Goal: Task Accomplishment & Management: Complete application form

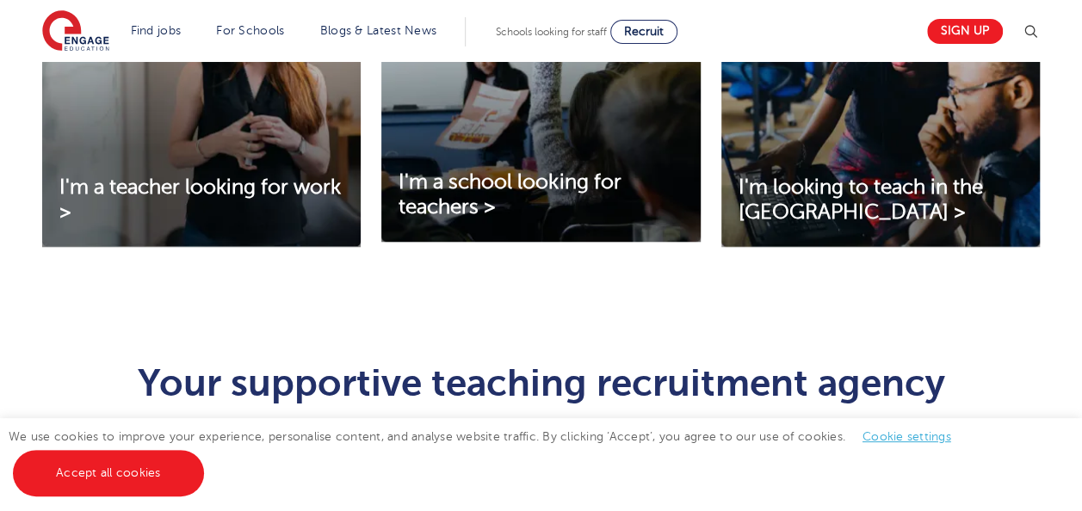
scroll to position [715, 0]
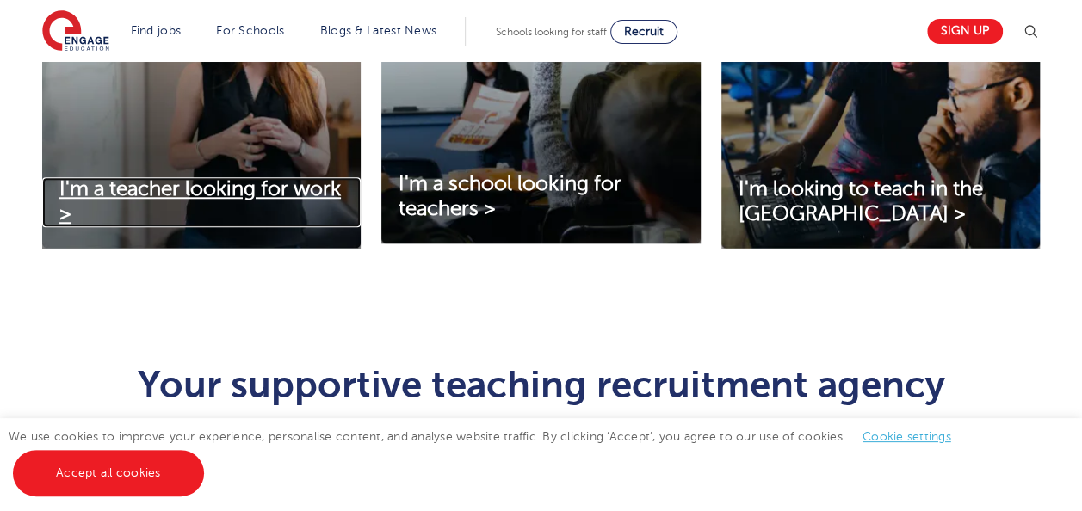
click at [259, 201] on link "I'm a teacher looking for work >" at bounding box center [201, 202] width 318 height 50
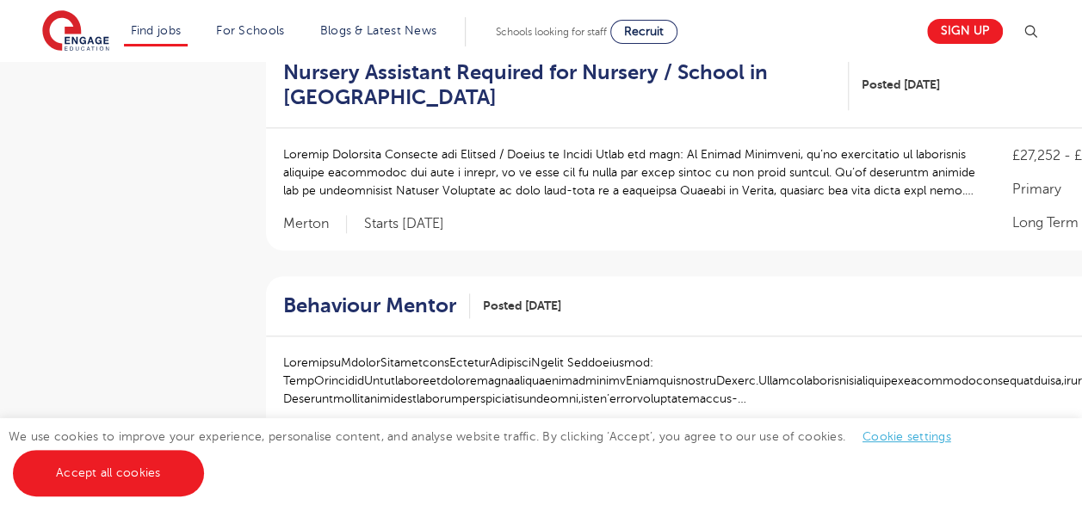
scroll to position [843, 0]
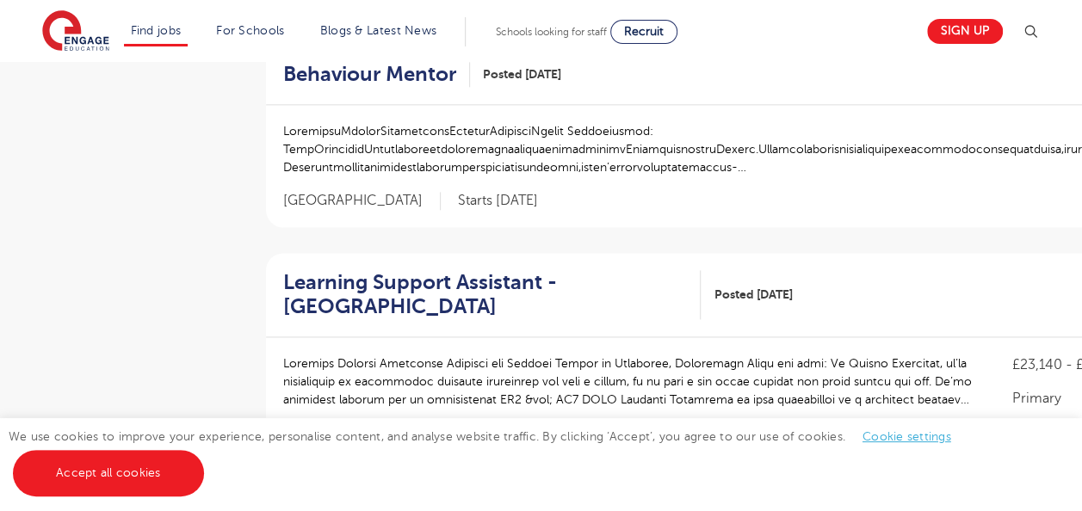
click at [259, 201] on div "Filters Start Date September 115 October 48 November 46 January 4 Show more Cou…" at bounding box center [541, 333] width 1033 height 2403
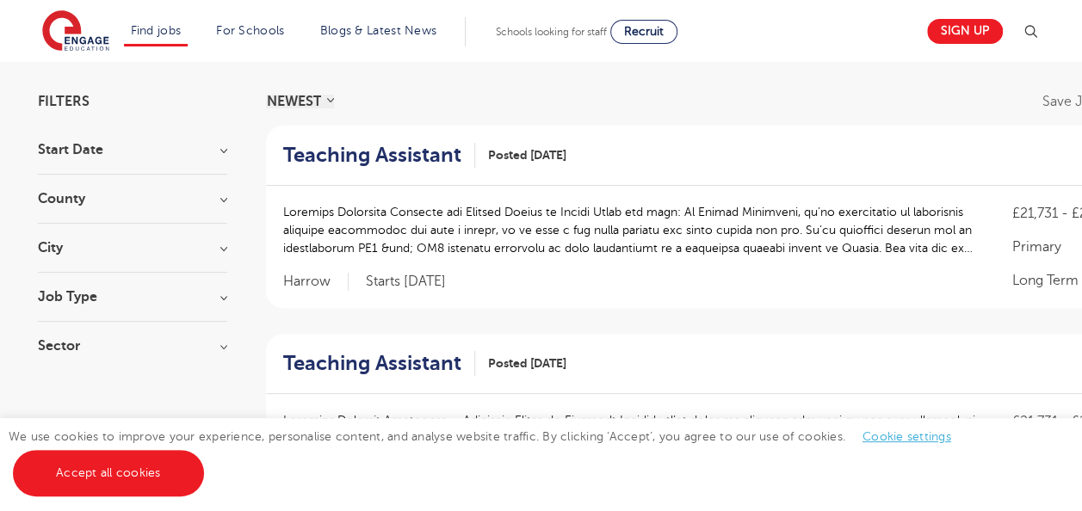
scroll to position [111, 0]
click at [174, 289] on h3 "Job Type" at bounding box center [132, 296] width 189 height 14
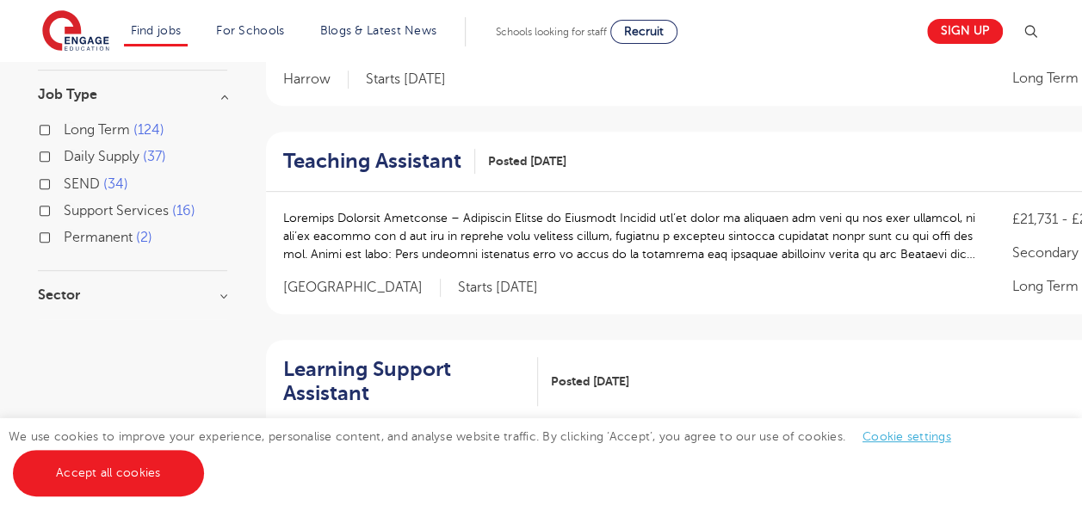
scroll to position [326, 0]
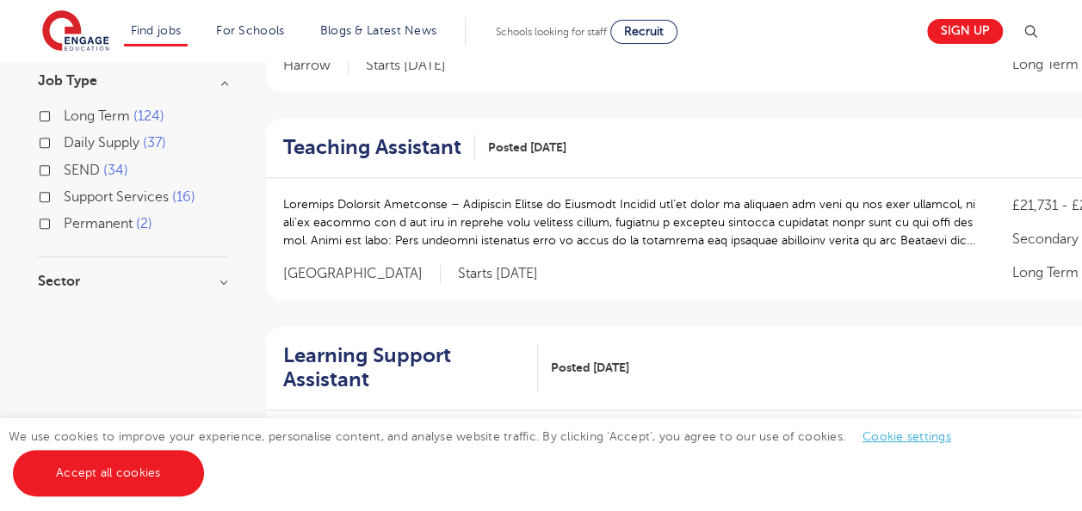
click at [124, 146] on span "Daily Supply" at bounding box center [102, 142] width 76 height 15
click at [75, 146] on input "Daily Supply 37" at bounding box center [69, 140] width 11 height 11
checkbox input "true"
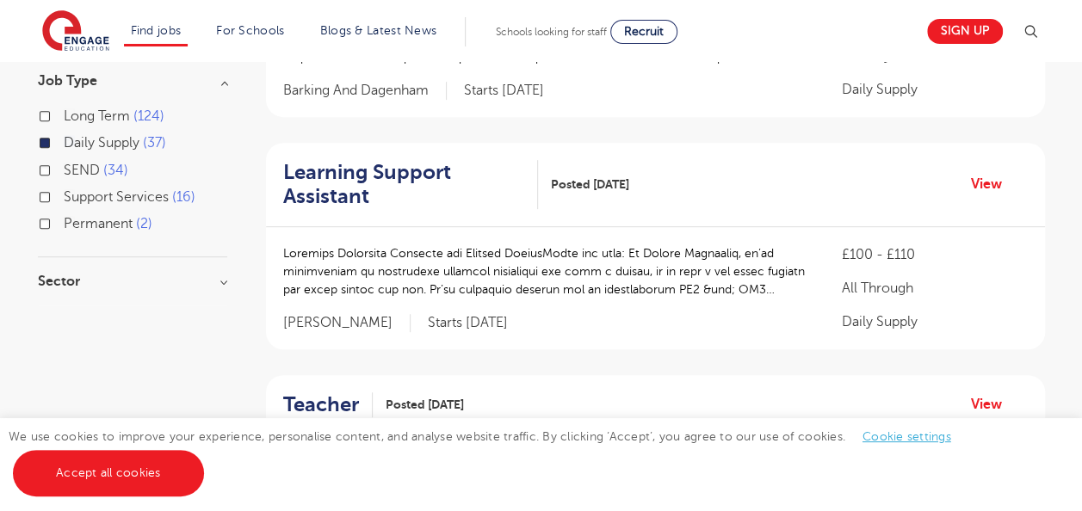
click at [119, 109] on span "Long Term" at bounding box center [97, 115] width 66 height 15
click at [75, 109] on input "Long Term 124" at bounding box center [69, 113] width 11 height 11
checkbox input "true"
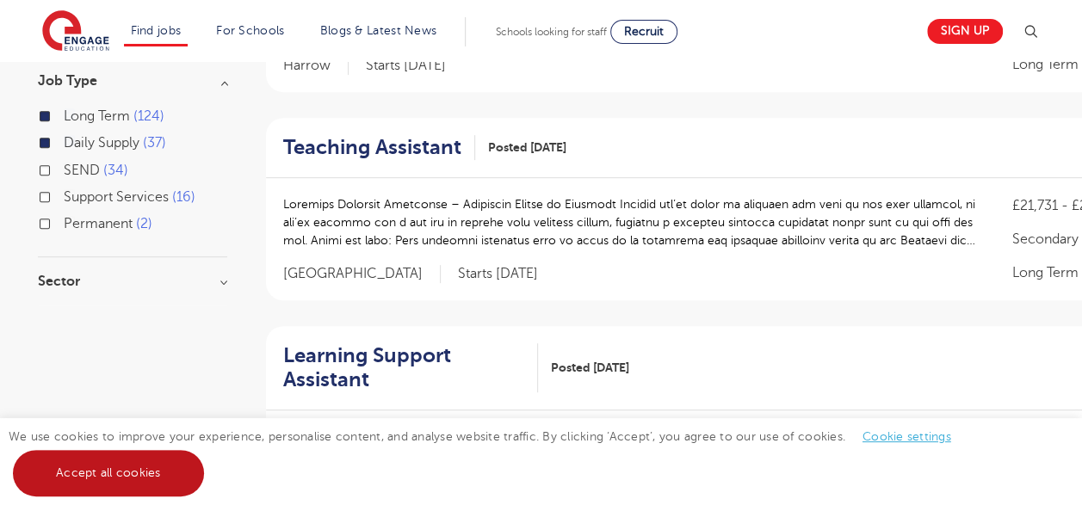
click at [164, 473] on link "Accept all cookies" at bounding box center [108, 473] width 191 height 46
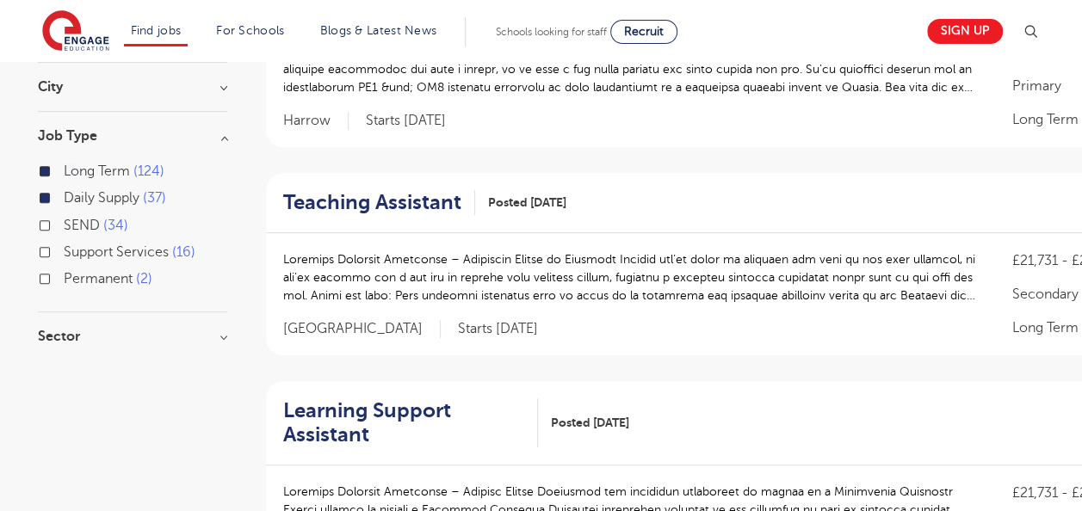
scroll to position [272, 0]
click at [152, 341] on h3 "Sector" at bounding box center [132, 336] width 189 height 14
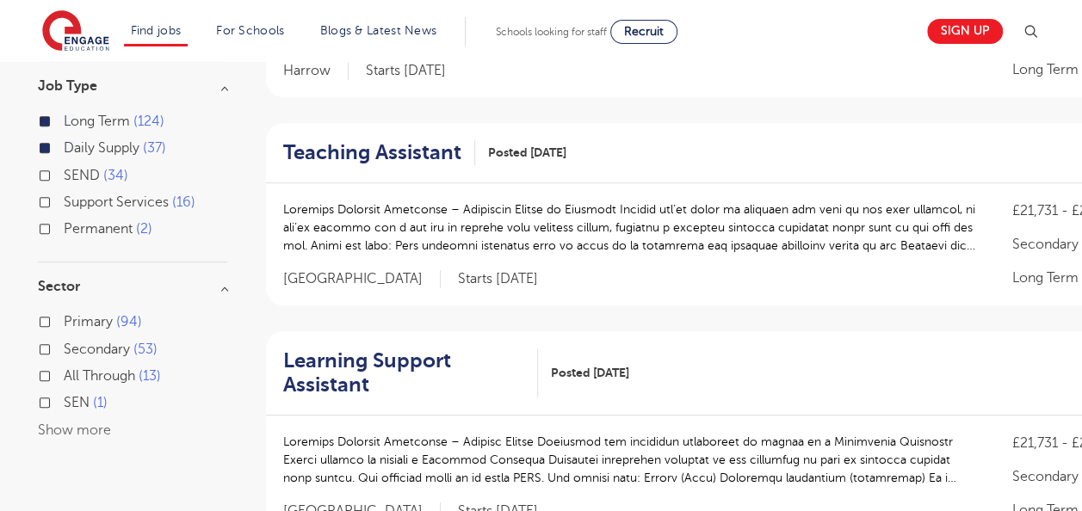
scroll to position [322, 0]
click at [115, 331] on div "Primary 94" at bounding box center [132, 323] width 189 height 27
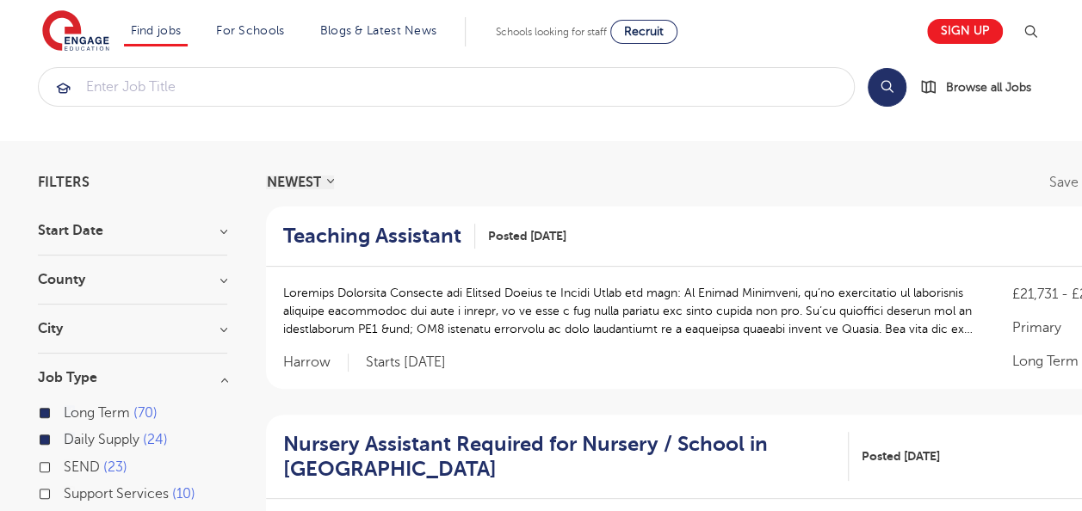
scroll to position [24, 0]
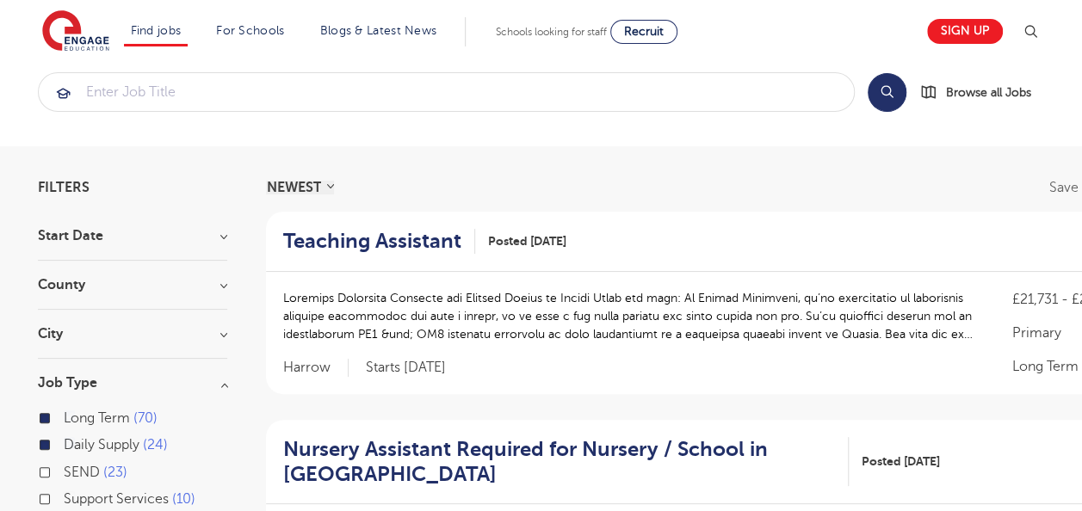
click at [107, 346] on div "City Kirklees 9 Arun 6 Ealing 5 Wandsworth 5 Barking And Dagenham 4 Show more" at bounding box center [132, 343] width 189 height 32
click at [115, 339] on div "City Kirklees 9 Arun 6 Ealing 5 Wandsworth 5 Barking And Dagenham 4 Show more" at bounding box center [132, 343] width 189 height 32
click at [212, 296] on div "County West Sussex 15 Kirklees 9 East Sussex 6 Brighton & Hove 5 Ealing 5 Show …" at bounding box center [132, 294] width 189 height 32
click at [222, 331] on h3 "City" at bounding box center [132, 334] width 189 height 14
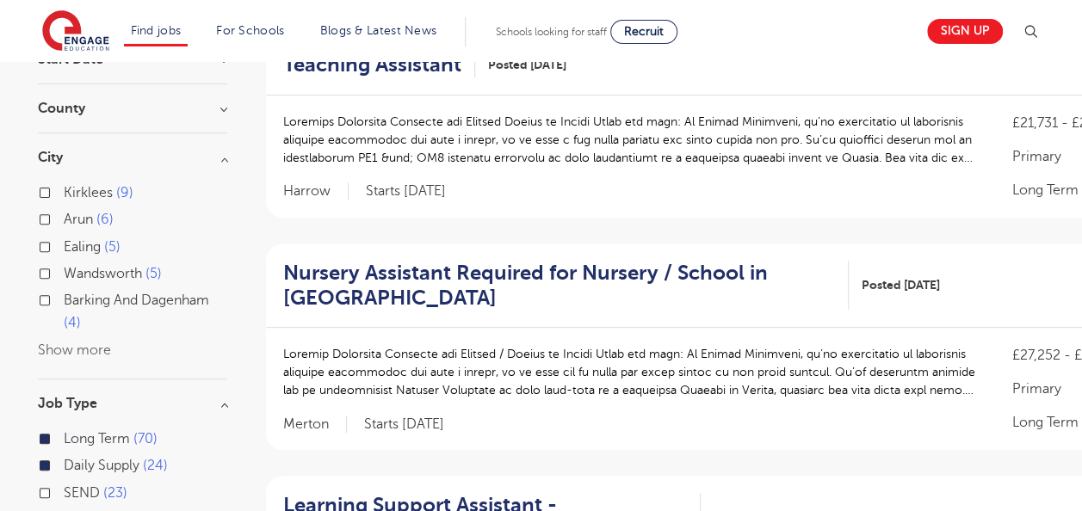
scroll to position [203, 0]
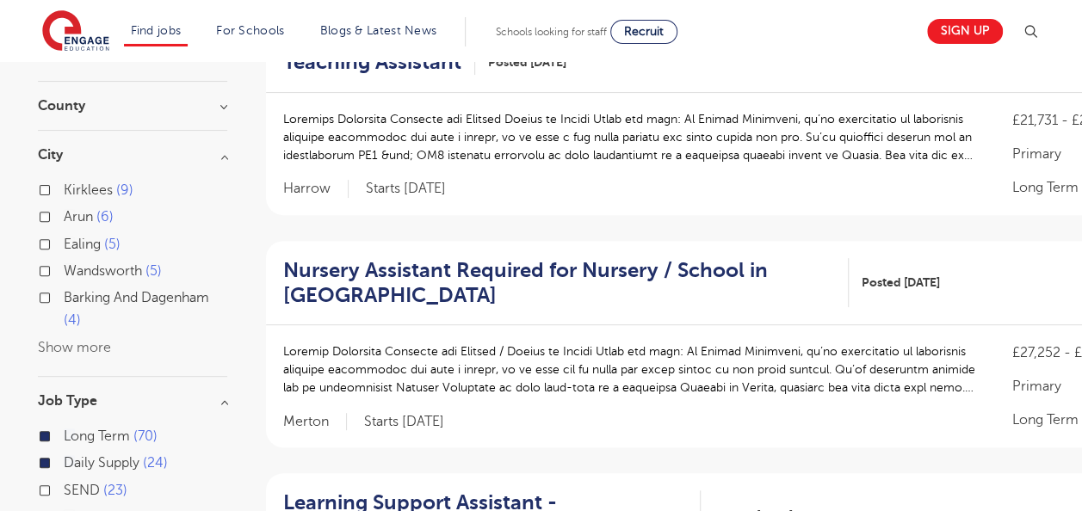
click at [110, 349] on div "Kirklees 9 Arun 6 Ealing 5 Wandsworth 5 Barking And Dagenham 4 Show more" at bounding box center [132, 269] width 189 height 180
click at [93, 346] on button "Show more" at bounding box center [74, 347] width 73 height 15
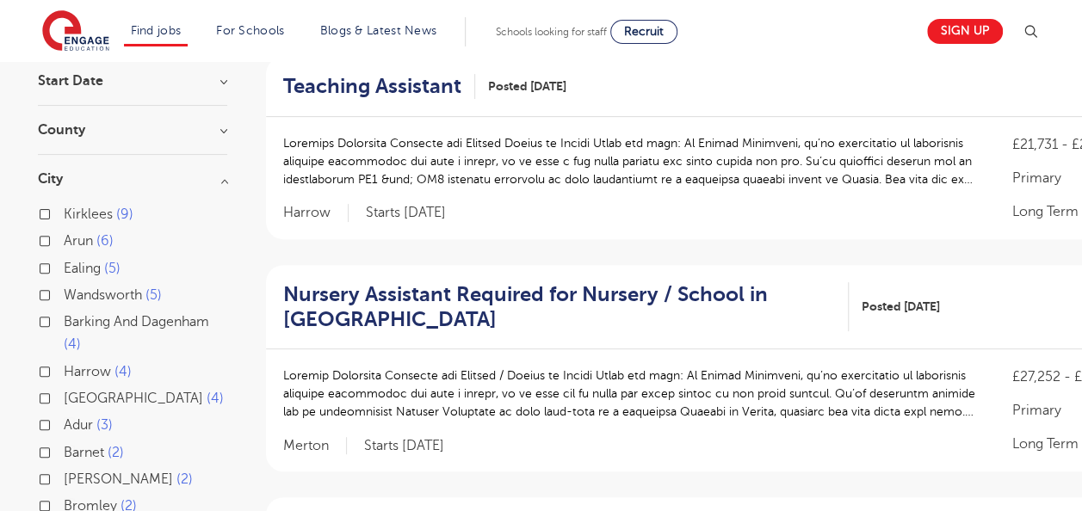
scroll to position [176, 0]
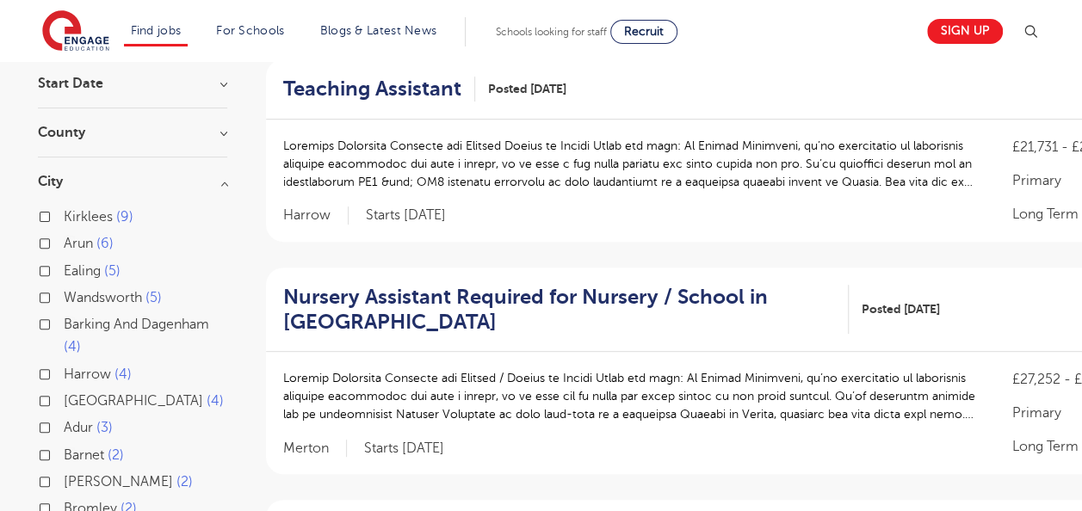
click at [156, 134] on h3 "County" at bounding box center [132, 133] width 189 height 14
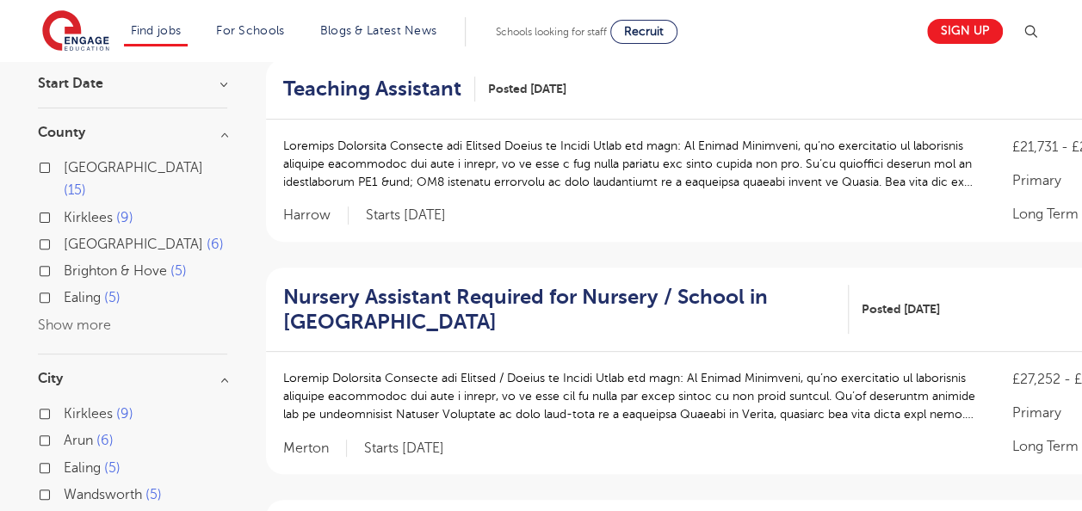
click at [102, 293] on div "West Sussex 15 Kirklees 9 East Sussex 6 Brighton & Hove 5 Ealing 5 Show more" at bounding box center [132, 247] width 189 height 180
click at [90, 318] on button "Show more" at bounding box center [74, 325] width 73 height 15
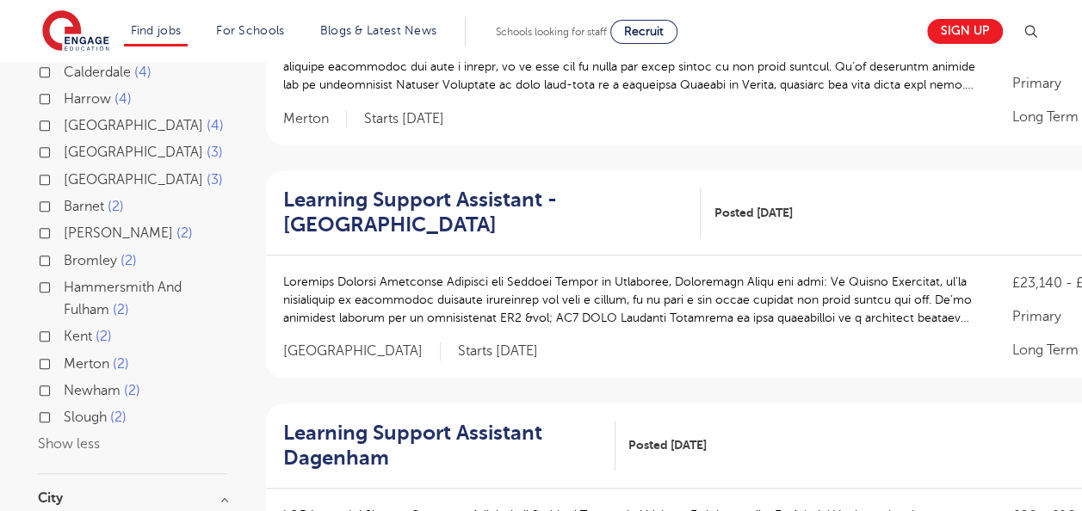
scroll to position [507, 0]
click at [89, 382] on span "Newham" at bounding box center [92, 389] width 57 height 15
click at [75, 382] on input "Newham 2" at bounding box center [69, 387] width 11 height 11
checkbox input "true"
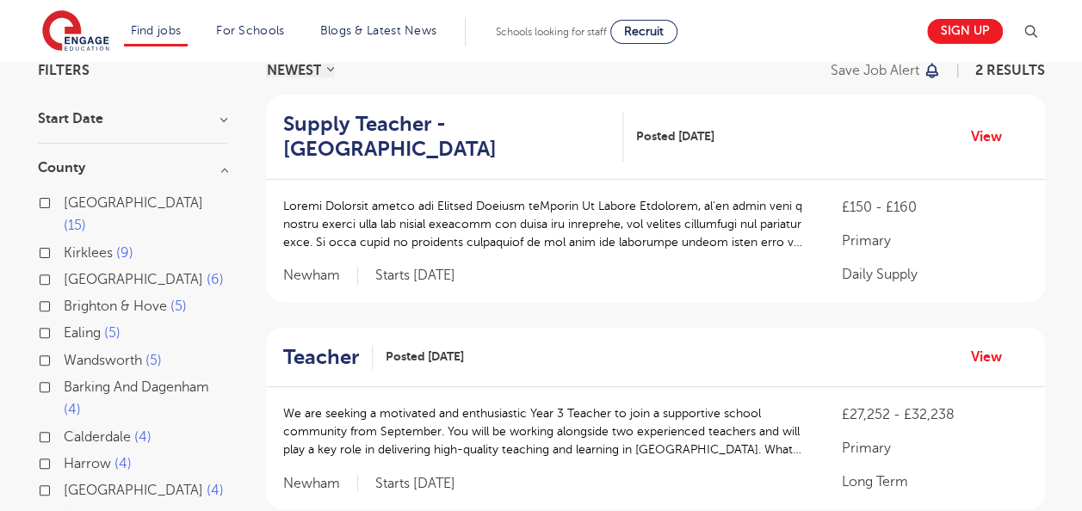
scroll to position [140, 0]
click at [155, 123] on h3 "Start Date" at bounding box center [132, 120] width 189 height 14
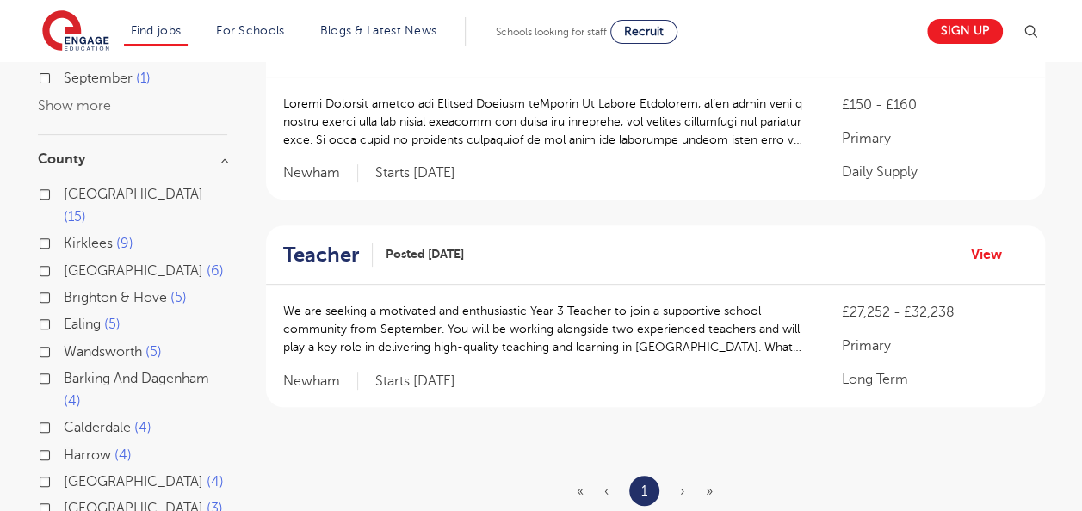
scroll to position [244, 0]
click at [332, 254] on h2 "Teacher" at bounding box center [321, 254] width 76 height 25
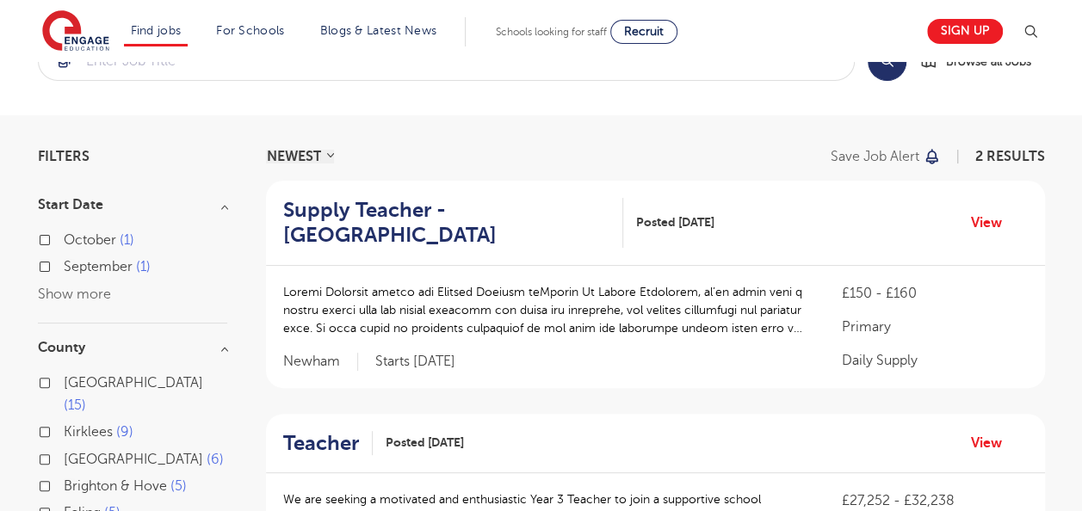
scroll to position [0, 0]
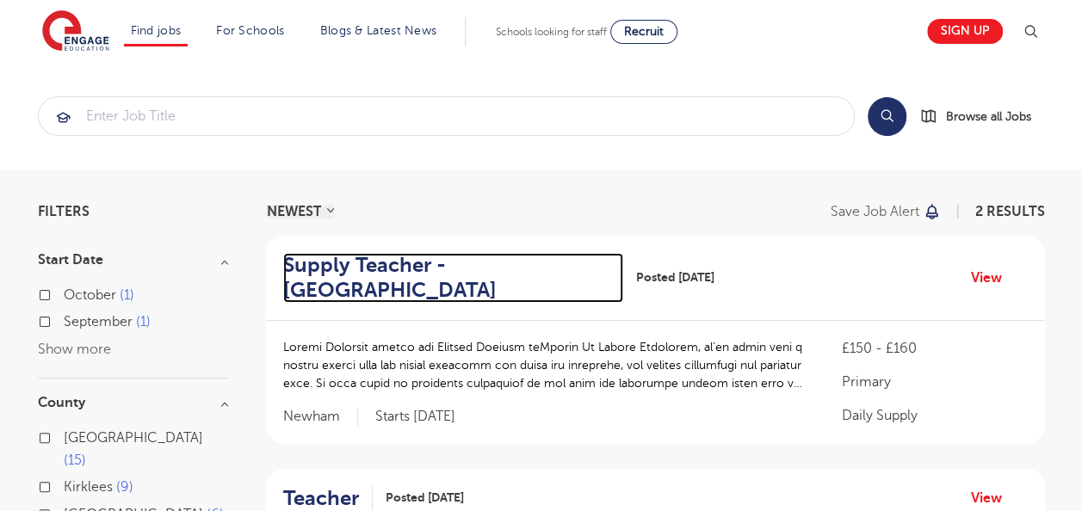
click at [377, 269] on h2 "Supply Teacher - Newham" at bounding box center [446, 278] width 327 height 50
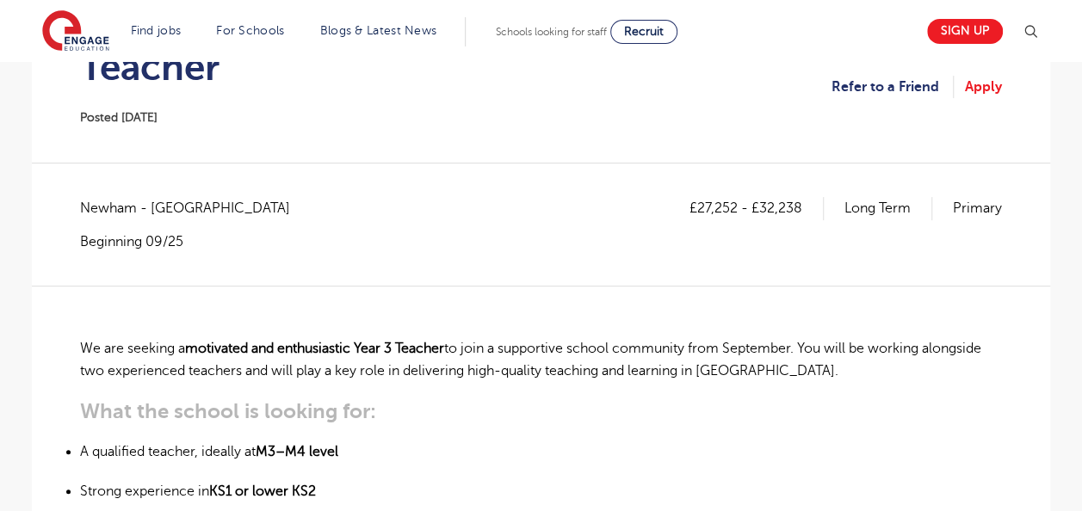
scroll to position [209, 0]
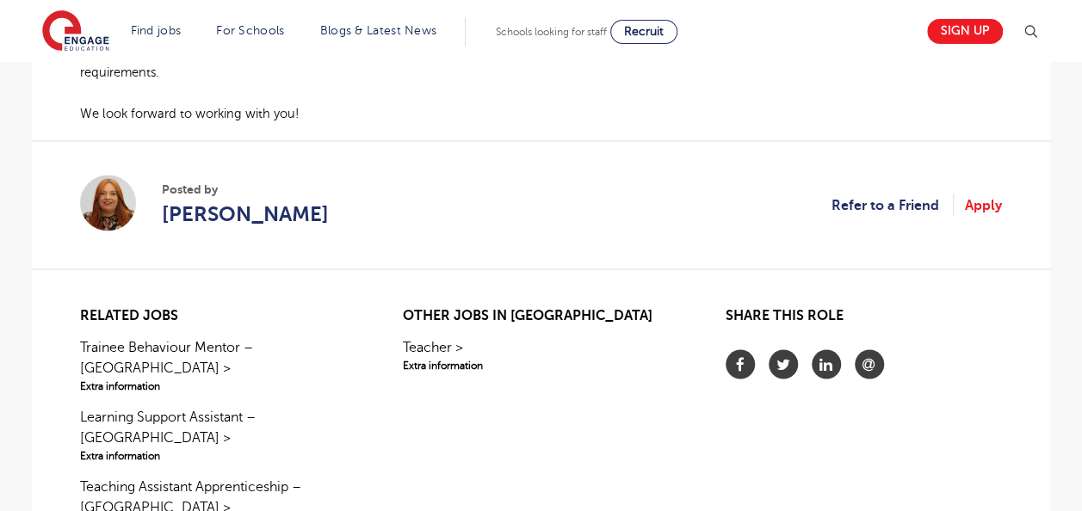
scroll to position [1559, 0]
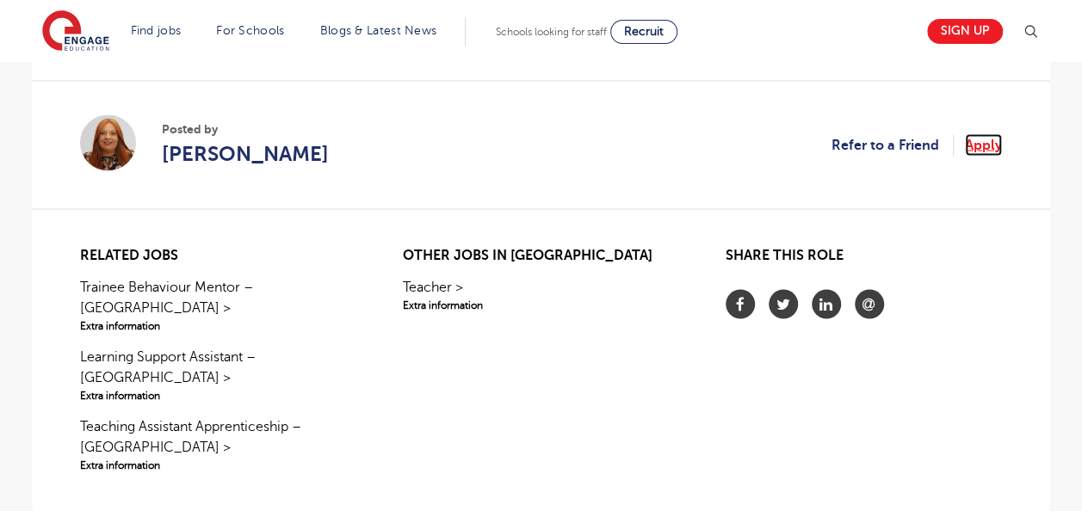
click at [970, 148] on link "Apply" at bounding box center [983, 144] width 37 height 22
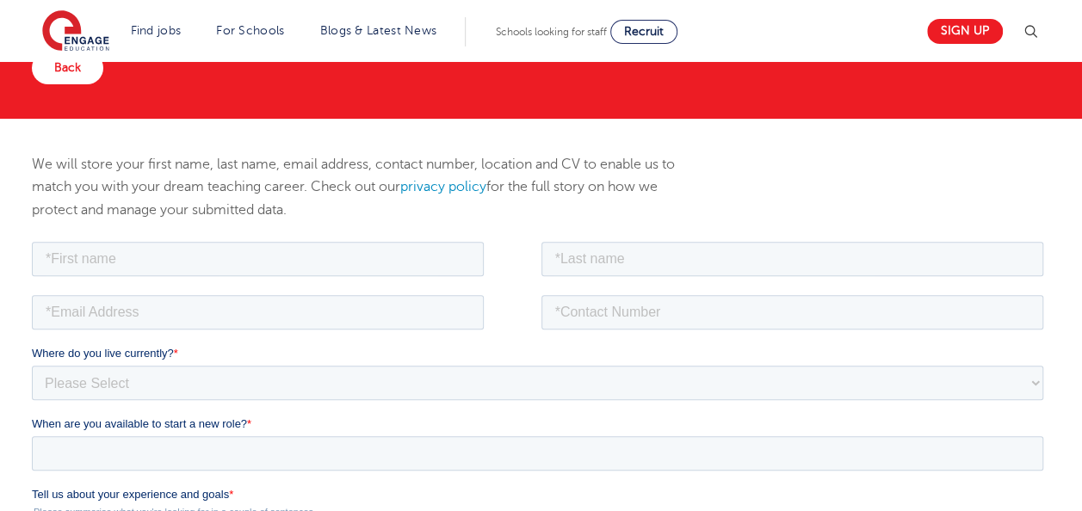
scroll to position [173, 0]
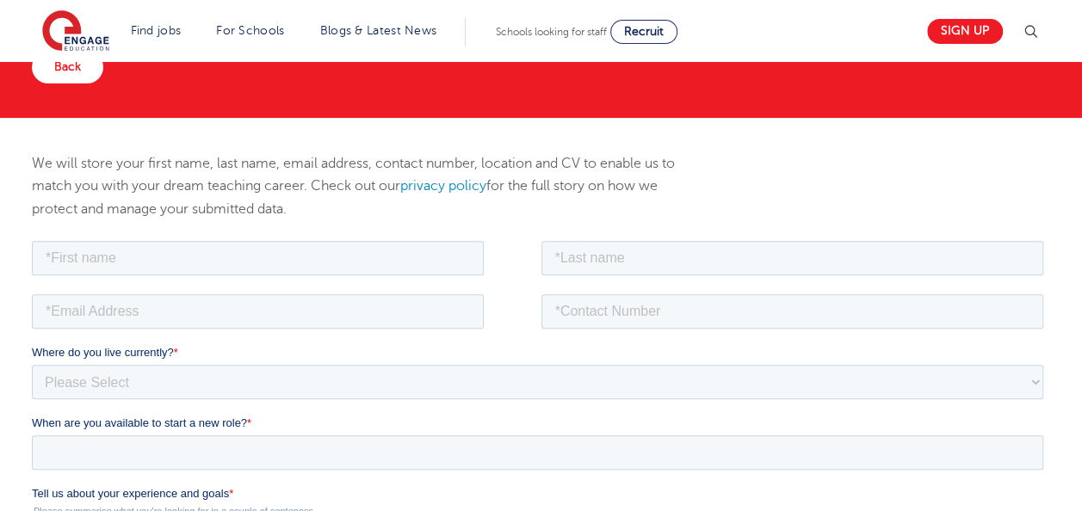
click at [302, 238] on div at bounding box center [287, 256] width 510 height 38
click at [298, 256] on input "text" at bounding box center [258, 257] width 452 height 34
type input "Samirah"
type input "Karim"
type input "samirahk@live.com"
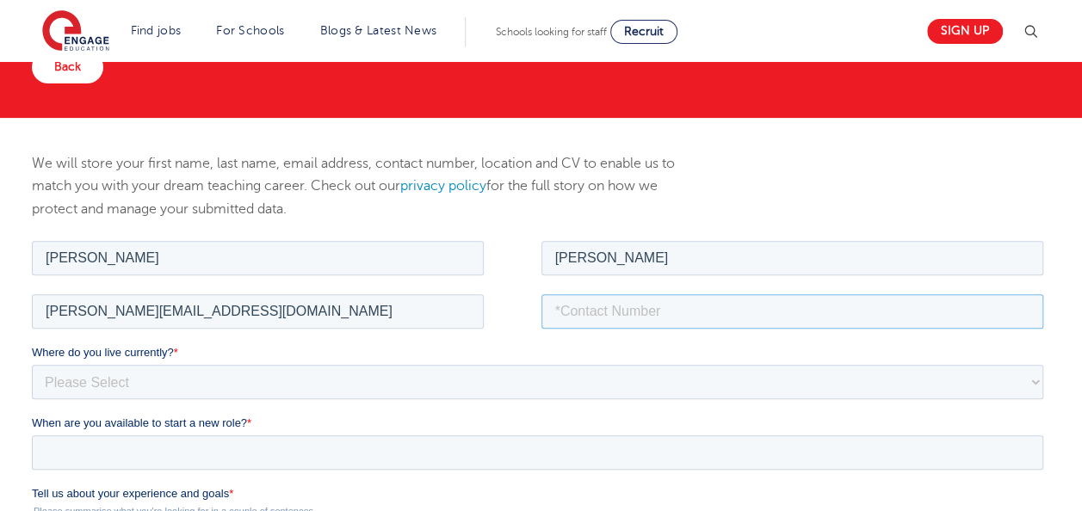
type input "+447449888062"
click at [188, 379] on select "Please Select UK Canada Ireland Australia New Zealand Europe USA South Africa J…" at bounding box center [537, 381] width 1011 height 34
select select "UK"
click at [32, 364] on select "Please Select UK Canada Ireland Australia New Zealand Europe USA South Africa J…" at bounding box center [537, 381] width 1011 height 34
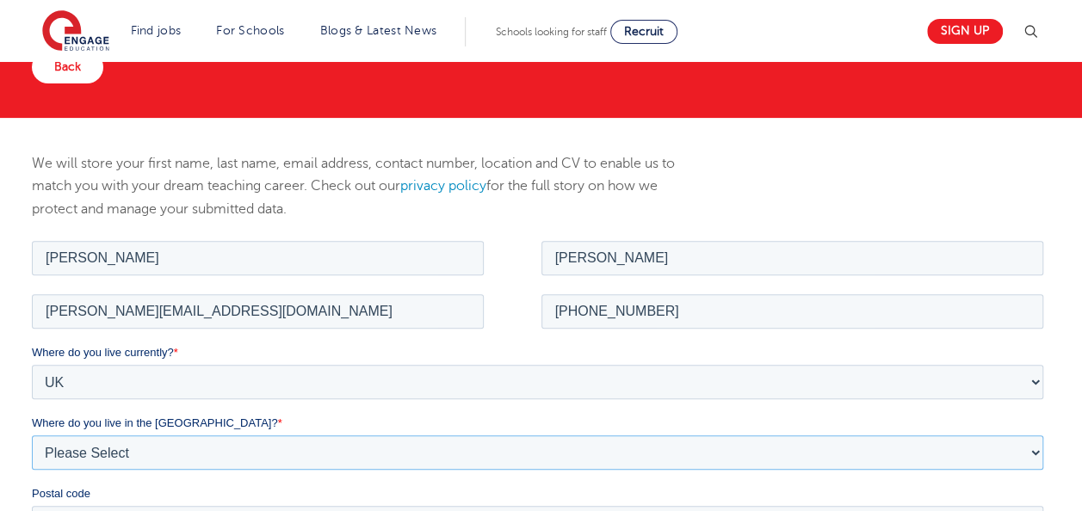
click at [191, 448] on select "Please Select Overseas Barnsley Bedfordshire Berkshire Bournemouth Bracknell Fo…" at bounding box center [537, 452] width 1011 height 34
select select "London"
click at [32, 435] on select "Please Select Overseas Barnsley Bedfordshire Berkshire Bournemouth Bracknell Fo…" at bounding box center [537, 452] width 1011 height 34
type input "E10 5NG"
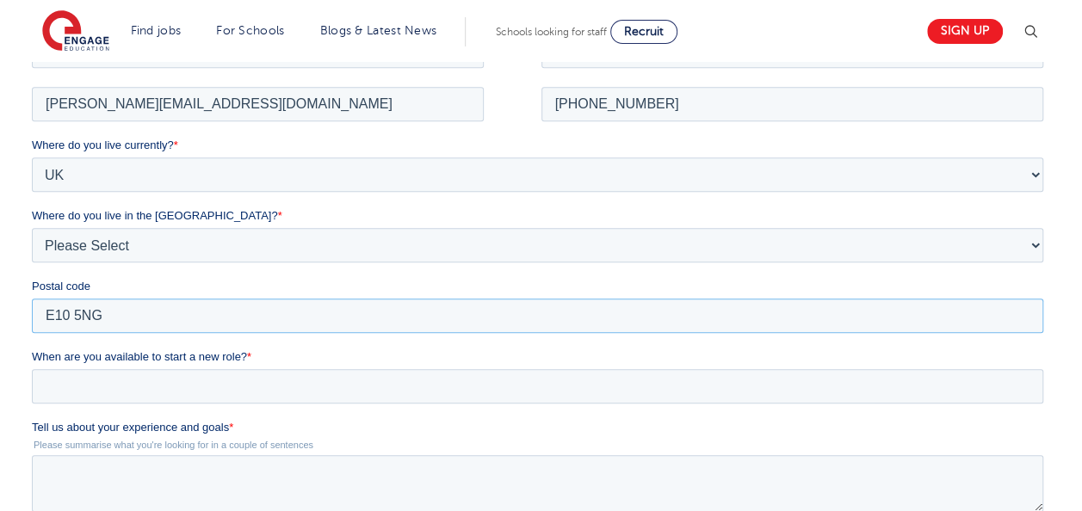
scroll to position [398, 0]
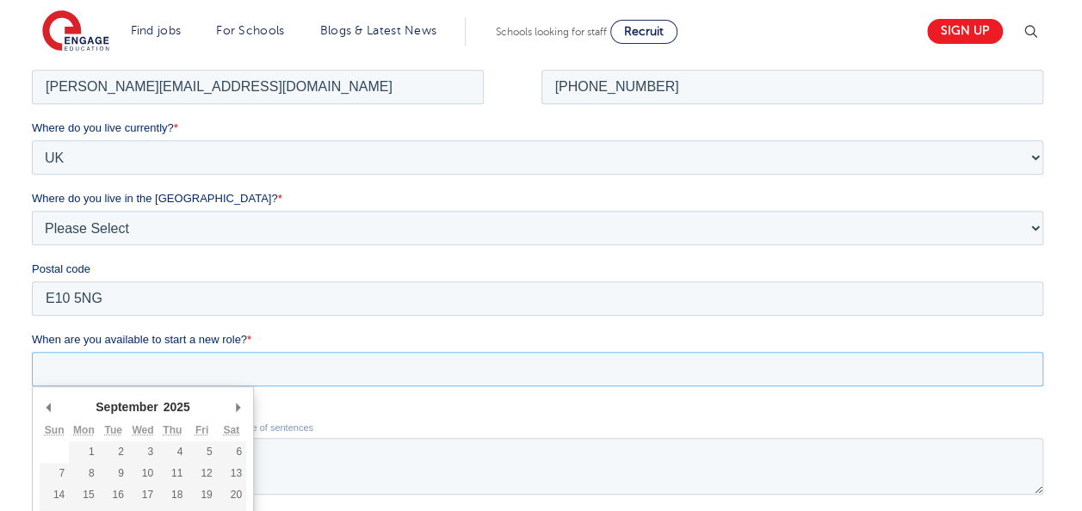
click at [168, 359] on input "When are you available to start a new role? *" at bounding box center [537, 368] width 1011 height 34
type div "2025-09-30"
type input "2025/09/30"
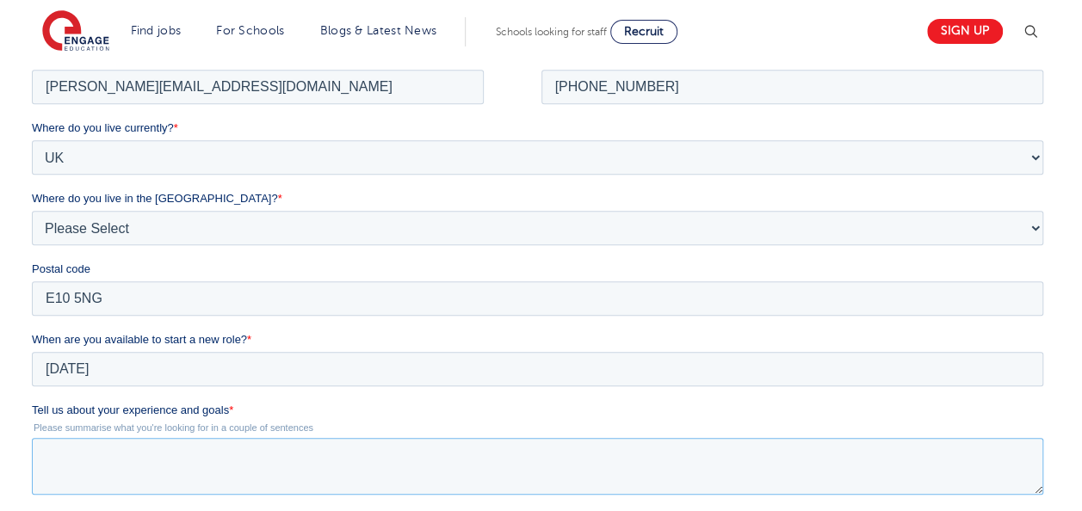
click at [123, 479] on textarea "Tell us about your experience and goals *" at bounding box center [537, 465] width 1011 height 57
type textarea "i"
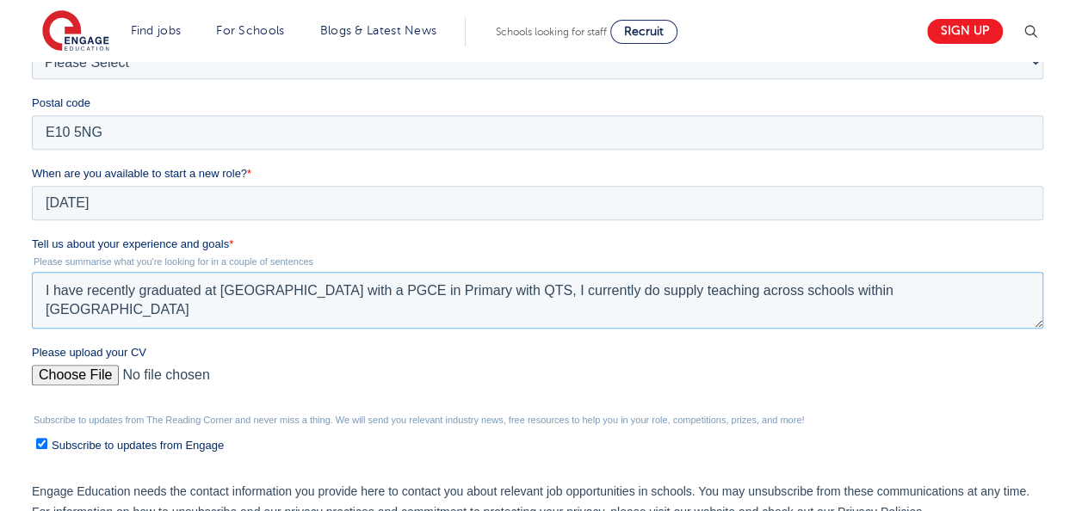
scroll to position [594, 0]
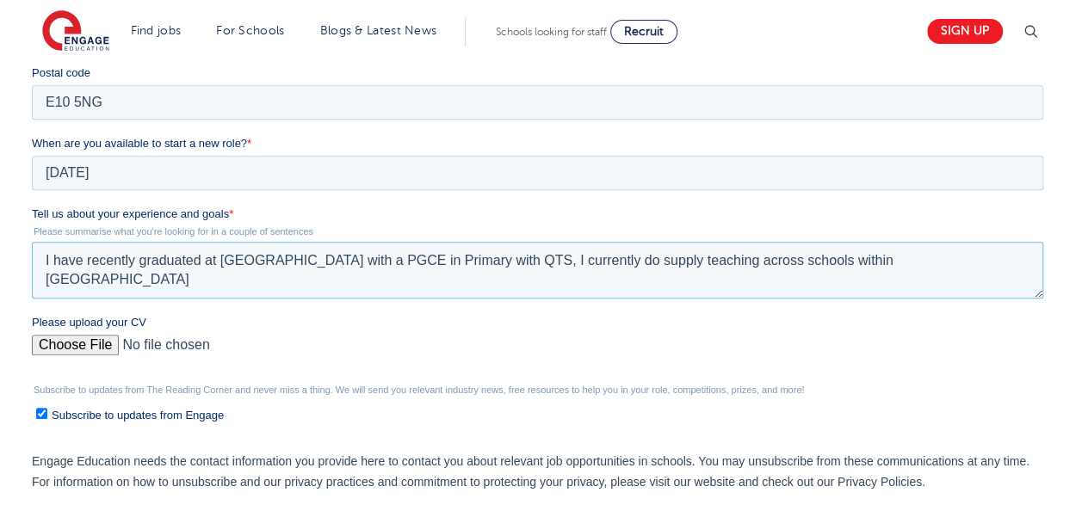
type textarea "I have recently graduated at UCL with a PGCE in Primary with QTS, I currently d…"
click at [102, 351] on input "Please upload your CV" at bounding box center [537, 352] width 1011 height 34
type input "C:\fakepath\Current_CV__Teaching CV.docx"
click at [203, 237] on legend "Please summarise what you're looking for in a couple of sentences" at bounding box center [541, 231] width 1018 height 10
click at [48, 419] on label "Subscribe to updates from Engage" at bounding box center [539, 414] width 1007 height 18
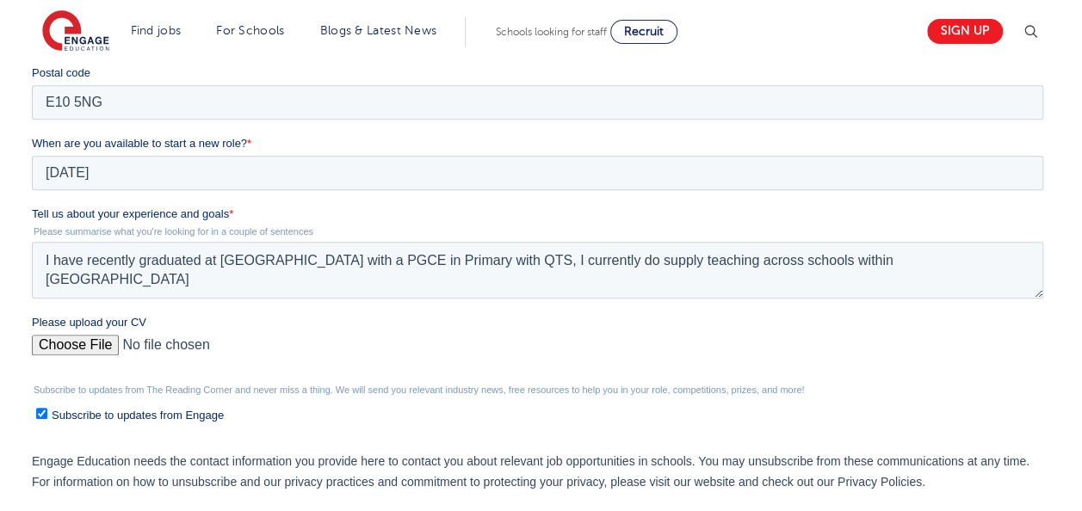
click at [47, 419] on input "Subscribe to updates from Engage" at bounding box center [41, 413] width 11 height 11
checkbox input "false"
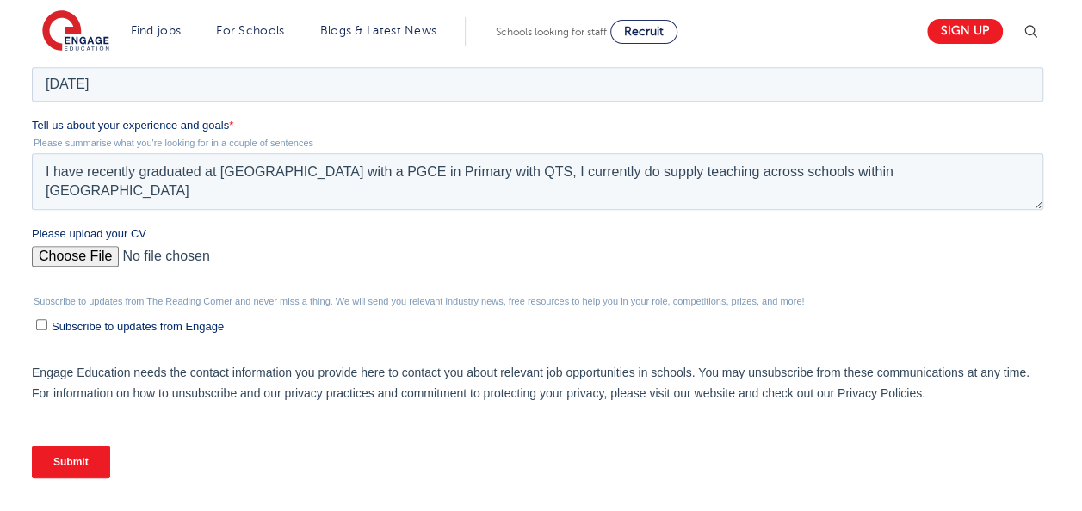
scroll to position [683, 0]
click at [62, 447] on input "Submit" at bounding box center [71, 461] width 78 height 33
click at [64, 460] on input "Submit" at bounding box center [71, 461] width 78 height 33
